Goal: Task Accomplishment & Management: Use online tool/utility

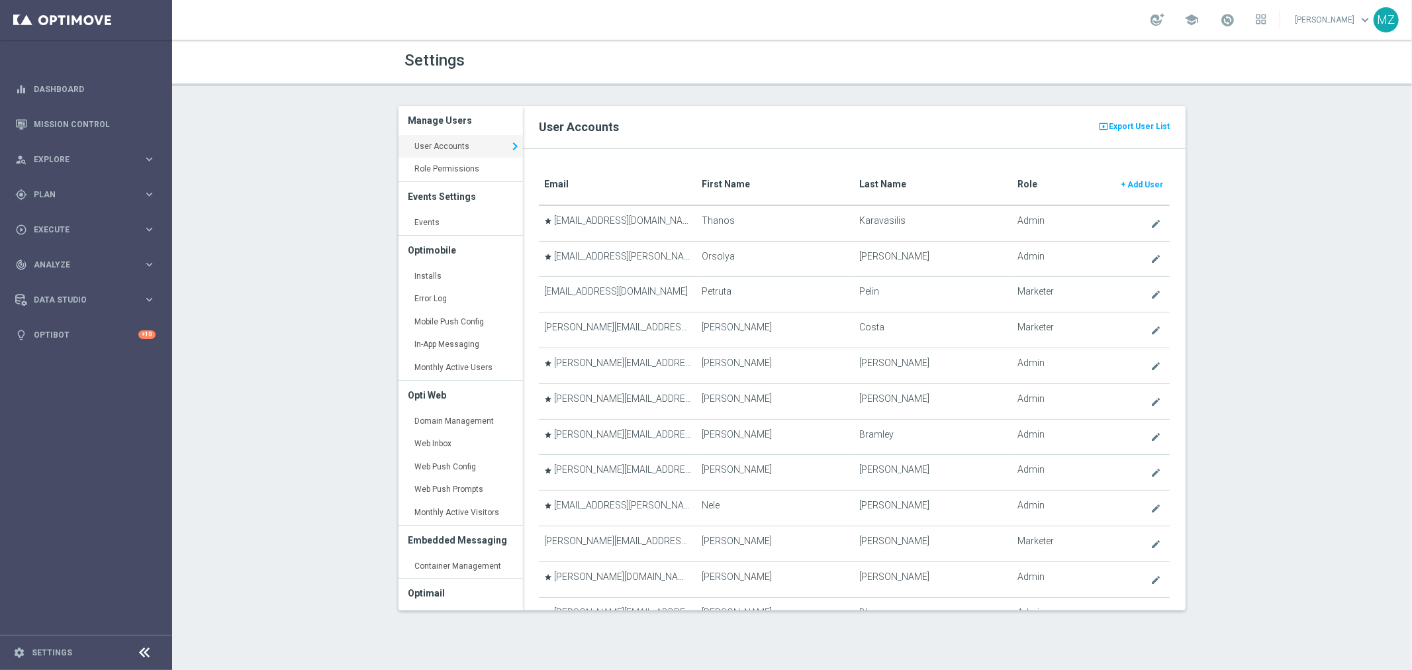
click at [1040, 101] on div "Settings Manage Users User Accounts keyboard_arrow_right Role Permissions keybo…" at bounding box center [792, 355] width 1240 height 630
click at [449, 223] on link "Events keyboard_arrow_right" at bounding box center [461, 223] width 124 height 24
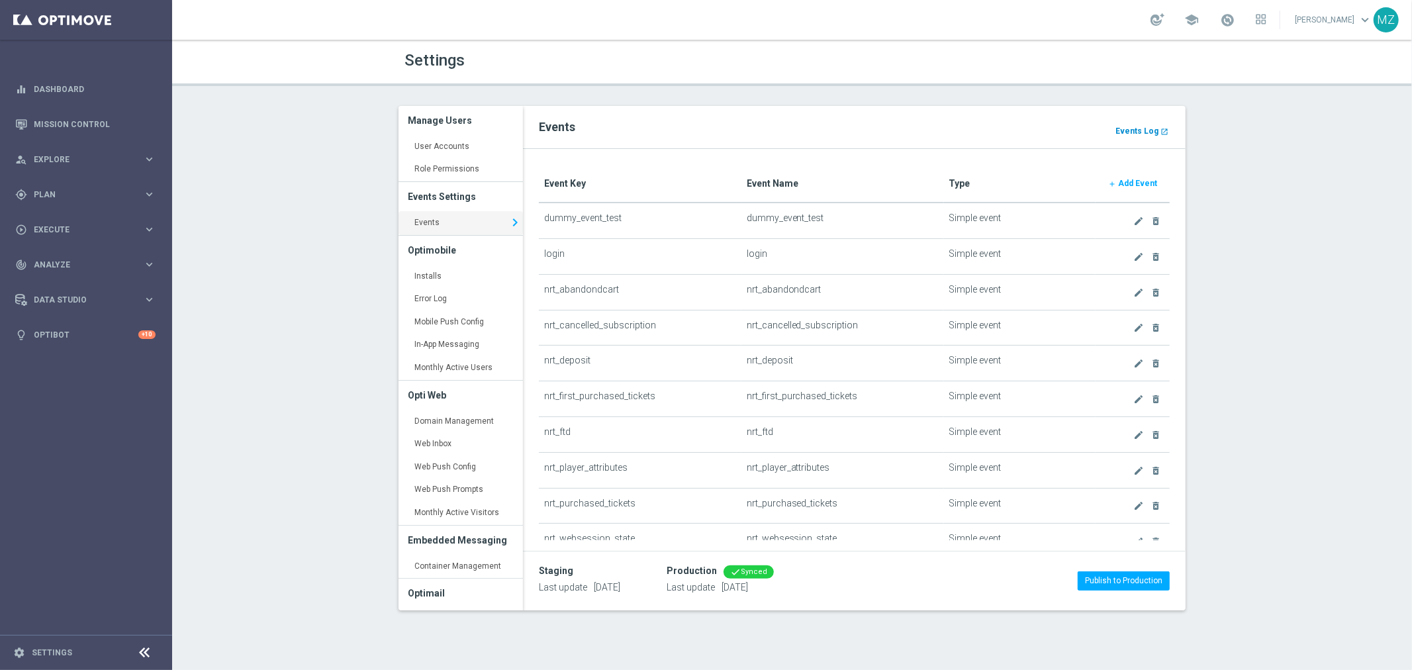
click at [1150, 132] on b "Events Log" at bounding box center [1137, 130] width 43 height 9
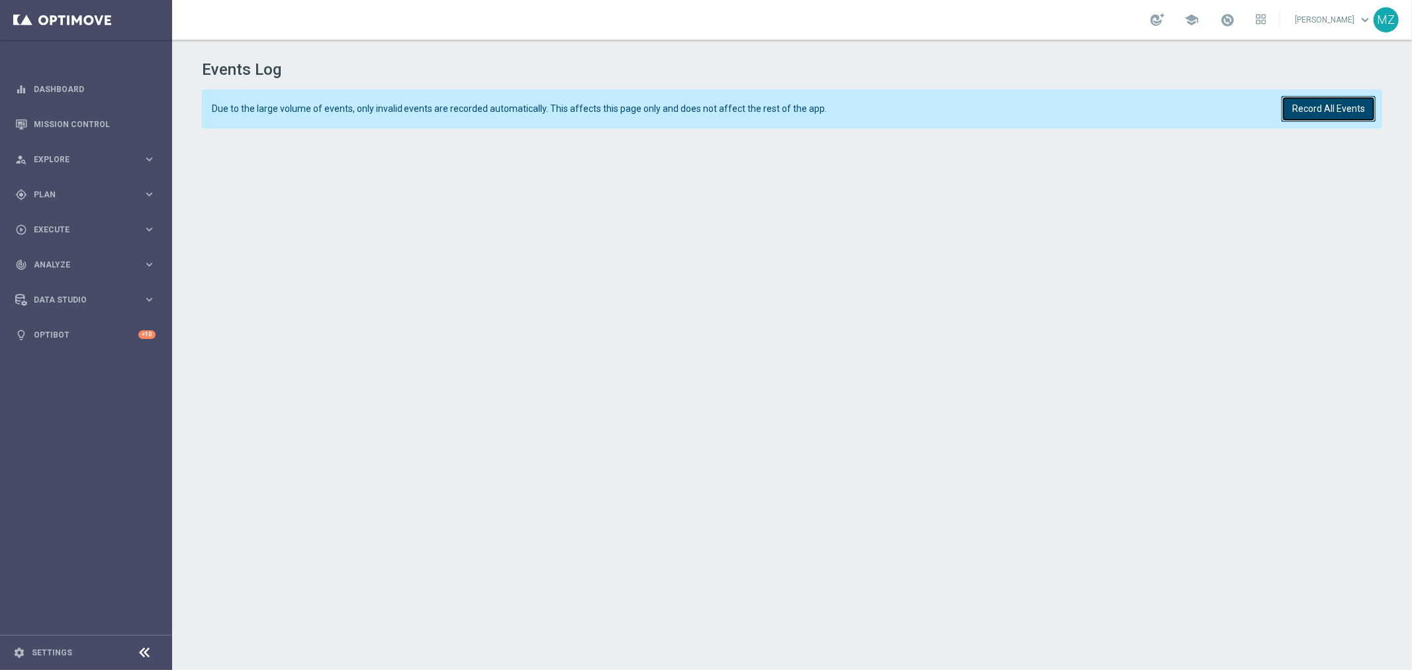
click at [1346, 96] on button "Record All Events" at bounding box center [1329, 109] width 94 height 26
